Goal: Transaction & Acquisition: Obtain resource

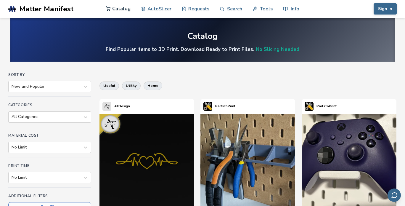
click at [123, 12] on link "Catalog" at bounding box center [118, 9] width 25 height 18
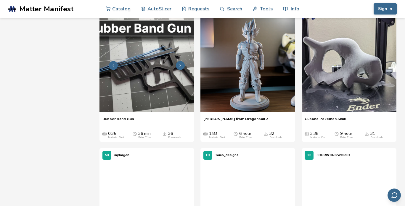
scroll to position [518, 0]
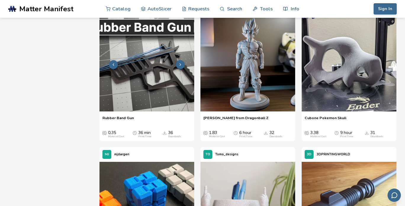
click at [152, 98] on img at bounding box center [146, 64] width 95 height 95
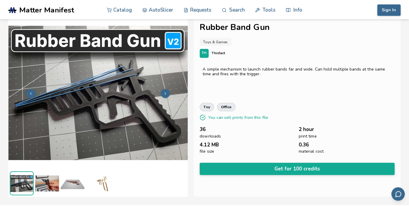
scroll to position [7, 0]
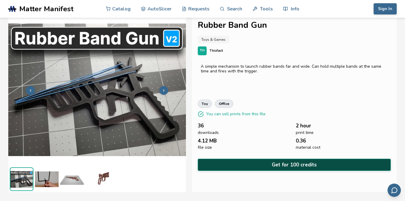
click at [293, 163] on button "Get for 100 credits" at bounding box center [294, 165] width 193 height 12
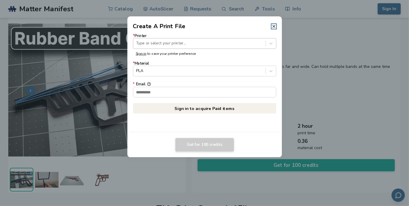
click at [196, 43] on div at bounding box center [199, 44] width 127 height 6
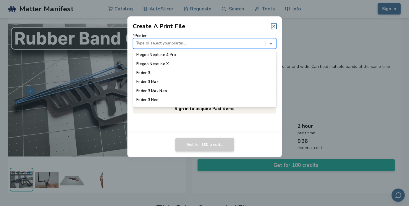
scroll to position [312, 0]
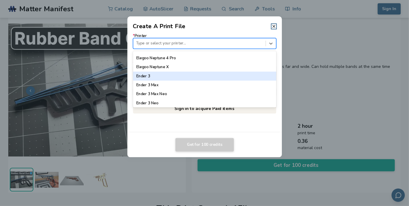
click at [188, 79] on div "Ender 3" at bounding box center [205, 76] width 144 height 9
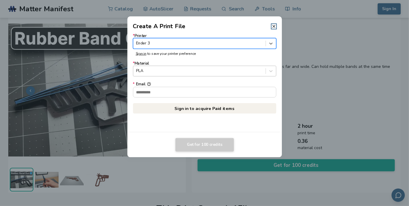
click at [183, 71] on div at bounding box center [199, 71] width 127 height 6
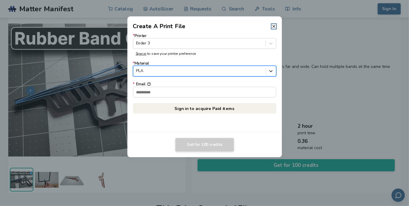
click at [269, 70] on icon at bounding box center [271, 71] width 6 height 6
click at [204, 90] on input "* Email" at bounding box center [204, 92] width 143 height 10
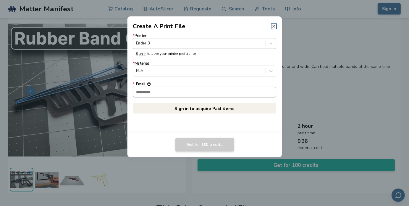
type input "**********"
click at [203, 109] on link "Sign in to acquire Paid items" at bounding box center [205, 108] width 144 height 11
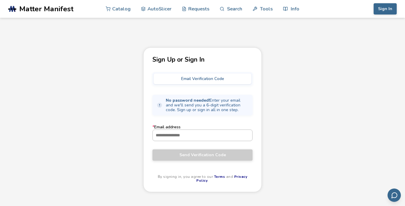
click at [204, 134] on input "* Email address" at bounding box center [202, 135] width 99 height 11
type input "**********"
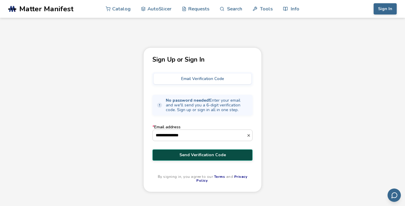
click at [204, 152] on span "Send Verification Code" at bounding box center [202, 154] width 91 height 5
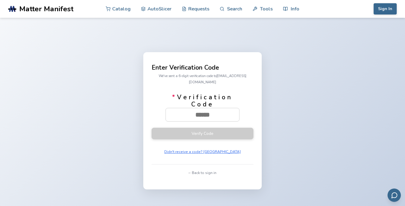
paste input "******"
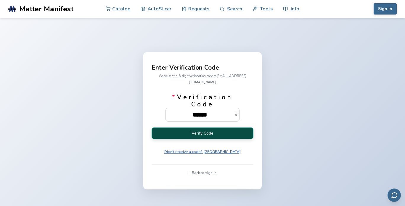
type input "******"
click at [209, 132] on button "Verify Code" at bounding box center [203, 133] width 102 height 12
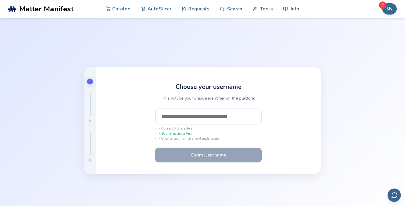
click at [200, 115] on input "text" at bounding box center [208, 116] width 107 height 16
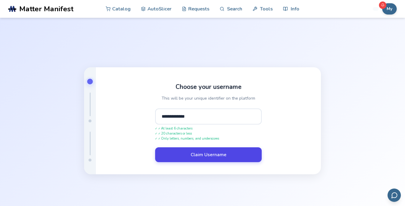
type input "**********"
click at [205, 158] on button "Claim Username" at bounding box center [208, 154] width 107 height 15
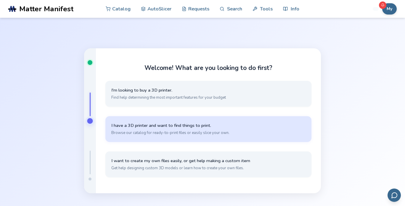
click at [195, 132] on span "Browse our catalog for ready-to-print files or easily slice your own." at bounding box center [208, 132] width 194 height 5
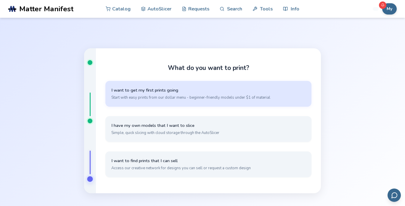
click at [199, 99] on span "Start with easy prints from our dollar menu - beginner-friendly models under $1…" at bounding box center [208, 97] width 194 height 5
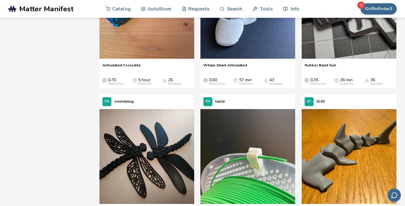
scroll to position [1261, 0]
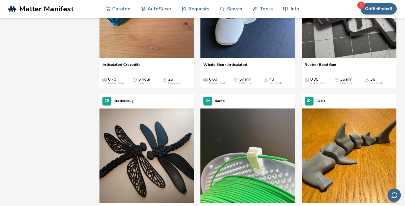
click at [360, 58] on img at bounding box center [349, 10] width 95 height 95
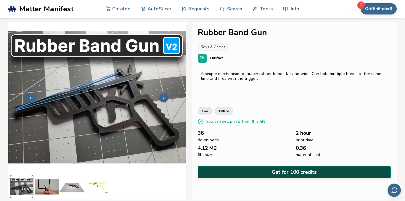
click at [279, 171] on button "Get for 100 credits" at bounding box center [294, 172] width 193 height 12
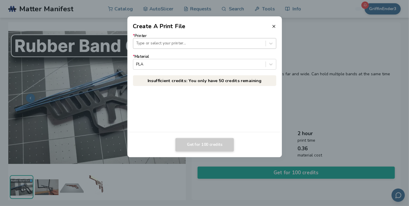
click at [164, 42] on div at bounding box center [199, 44] width 127 height 6
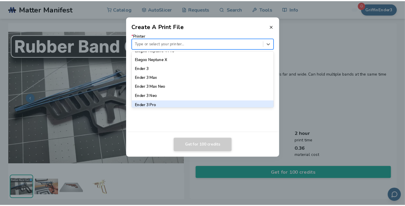
scroll to position [321, 0]
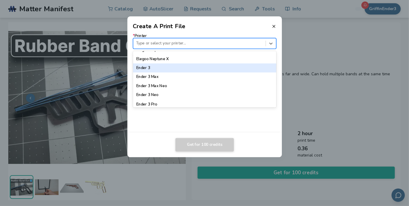
click at [157, 70] on div "Ender 3" at bounding box center [205, 67] width 144 height 9
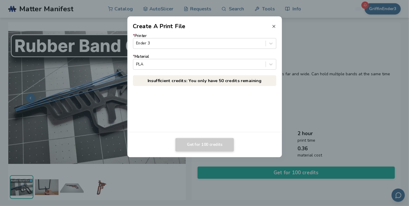
click at [274, 26] on line at bounding box center [274, 26] width 2 height 2
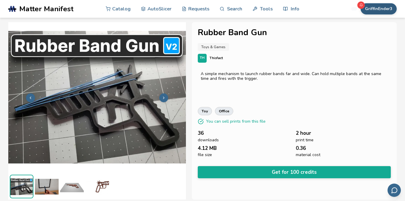
click at [375, 6] on button "GriffinEnder3" at bounding box center [379, 8] width 36 height 11
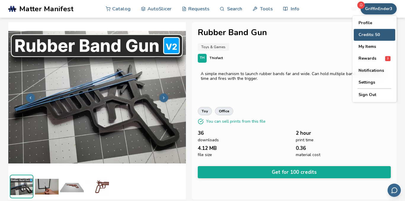
click at [376, 33] on button "Credits: 50" at bounding box center [374, 35] width 41 height 12
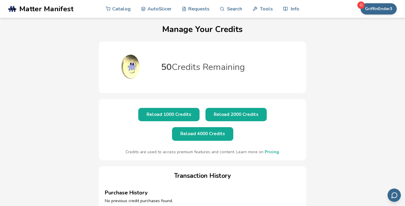
scroll to position [4, 0]
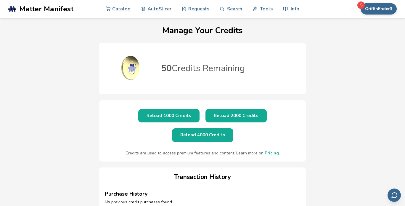
click at [155, 115] on button "Reload 1000 Credits" at bounding box center [168, 115] width 61 height 13
